Goal: Register for event/course

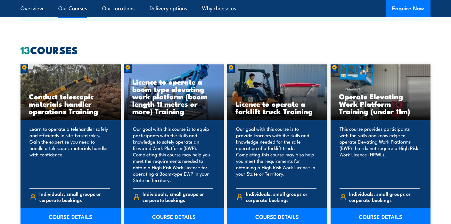
scroll to position [512, 0]
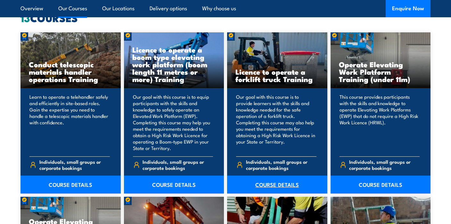
click at [277, 184] on link "COURSE DETAILS" at bounding box center [277, 184] width 100 height 18
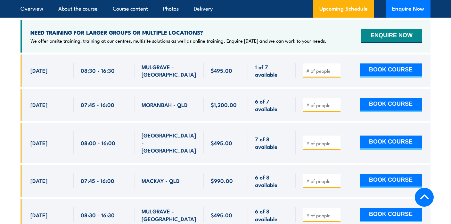
scroll to position [1088, 0]
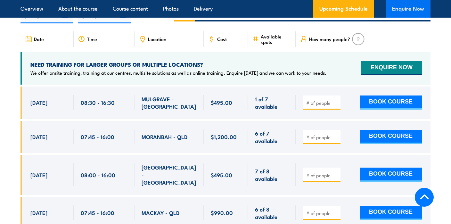
click at [404, 7] on button "Enquire Now" at bounding box center [407, 8] width 45 height 17
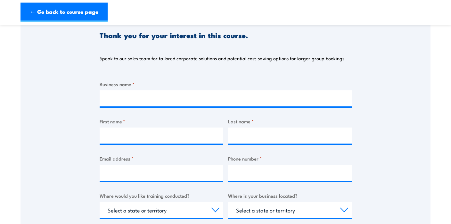
scroll to position [96, 0]
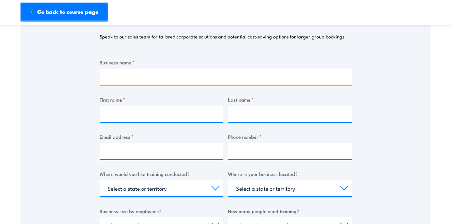
click at [140, 75] on input "Business name *" at bounding box center [226, 76] width 252 height 16
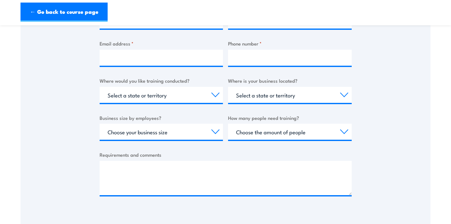
scroll to position [192, 0]
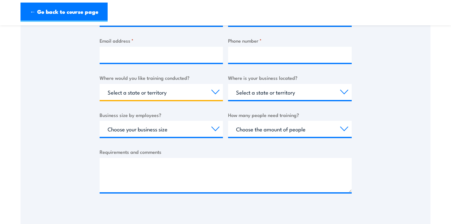
click at [162, 98] on select "Select a state or territory Nationally - multiple locations [GEOGRAPHIC_DATA] […" at bounding box center [162, 92] width 124 height 16
select select "WA"
click at [100, 84] on select "Select a state or territory Nationally - multiple locations [GEOGRAPHIC_DATA] […" at bounding box center [162, 92] width 124 height 16
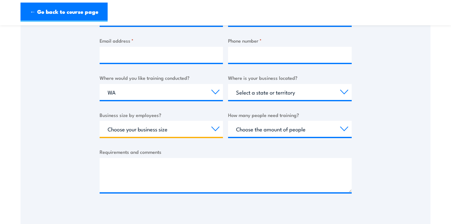
click at [145, 131] on select "Choose your business size 1 to 19 20 to 199 200+" at bounding box center [162, 129] width 124 height 16
click at [268, 127] on select "Choose the amount of people 1 to 4 5 to 19 20+" at bounding box center [290, 129] width 124 height 16
click at [257, 96] on select "Select a state or territory [GEOGRAPHIC_DATA] [GEOGRAPHIC_DATA] [GEOGRAPHIC_DAT…" at bounding box center [290, 92] width 124 height 16
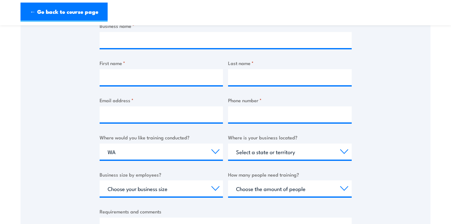
scroll to position [32, 0]
